Goal: Transaction & Acquisition: Purchase product/service

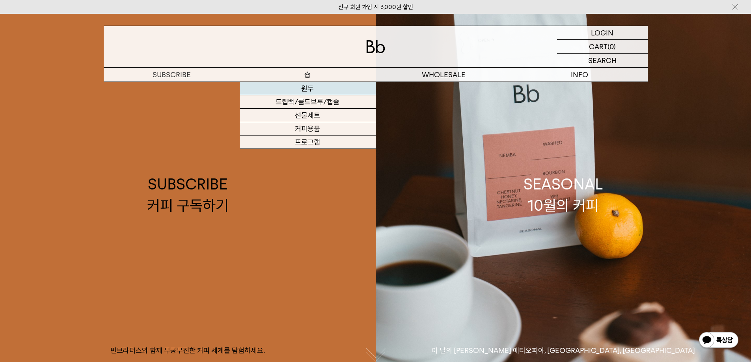
click at [322, 92] on link "원두" at bounding box center [308, 88] width 136 height 13
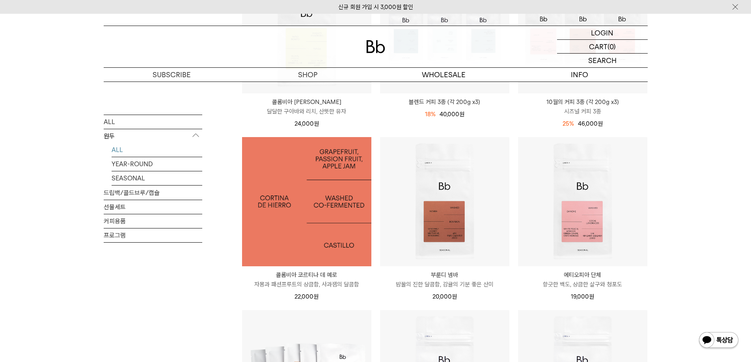
scroll to position [165, 0]
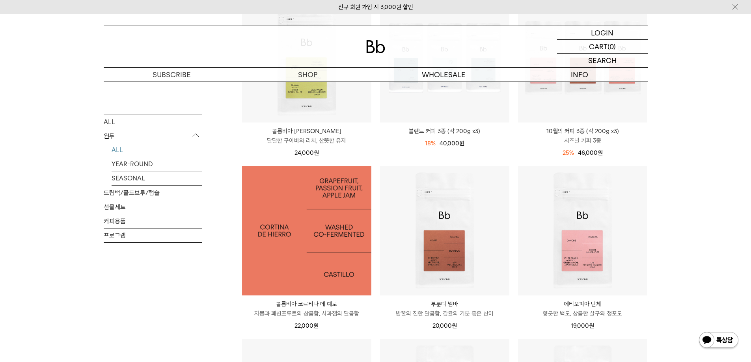
click at [313, 244] on img at bounding box center [306, 230] width 129 height 129
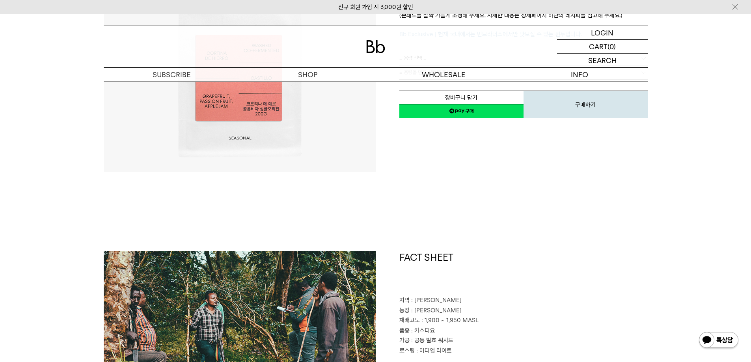
scroll to position [394, 0]
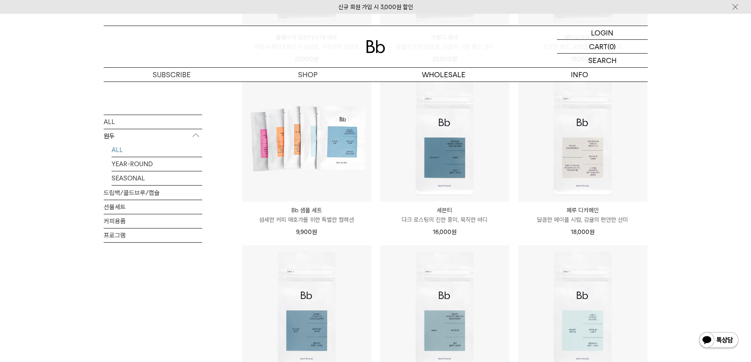
scroll to position [434, 0]
